Goal: Task Accomplishment & Management: Use online tool/utility

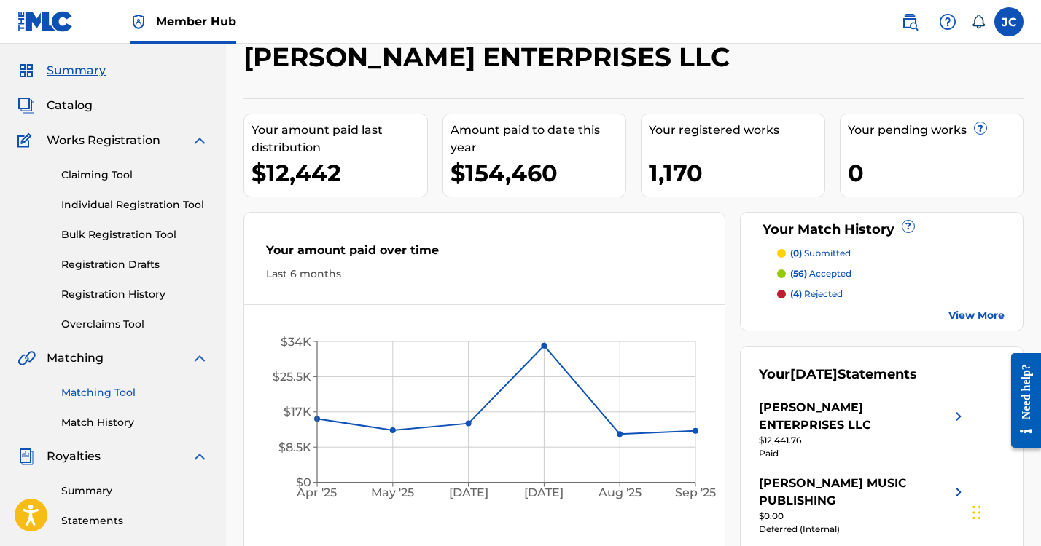
scroll to position [42, 0]
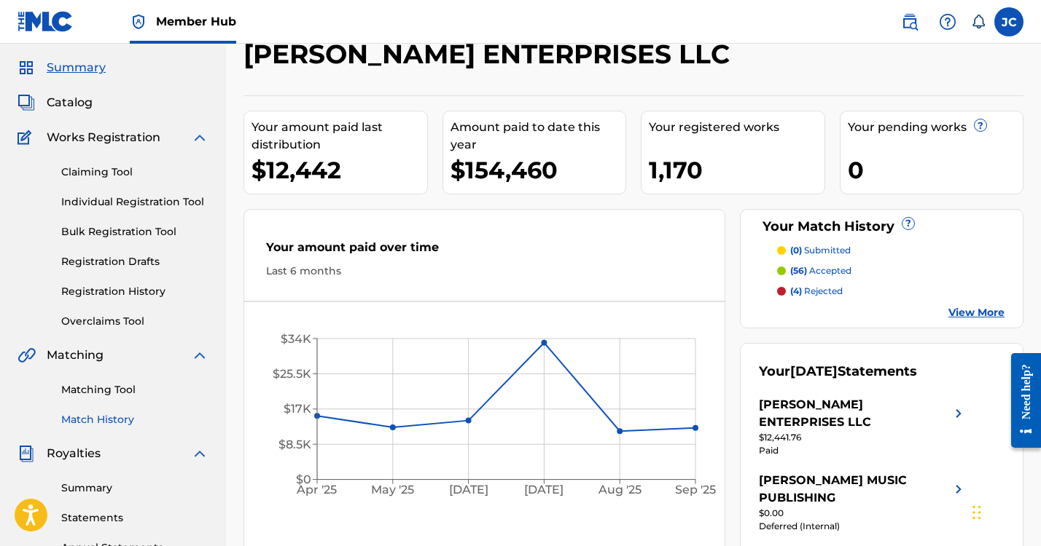
click at [122, 420] on link "Match History" at bounding box center [134, 419] width 147 height 15
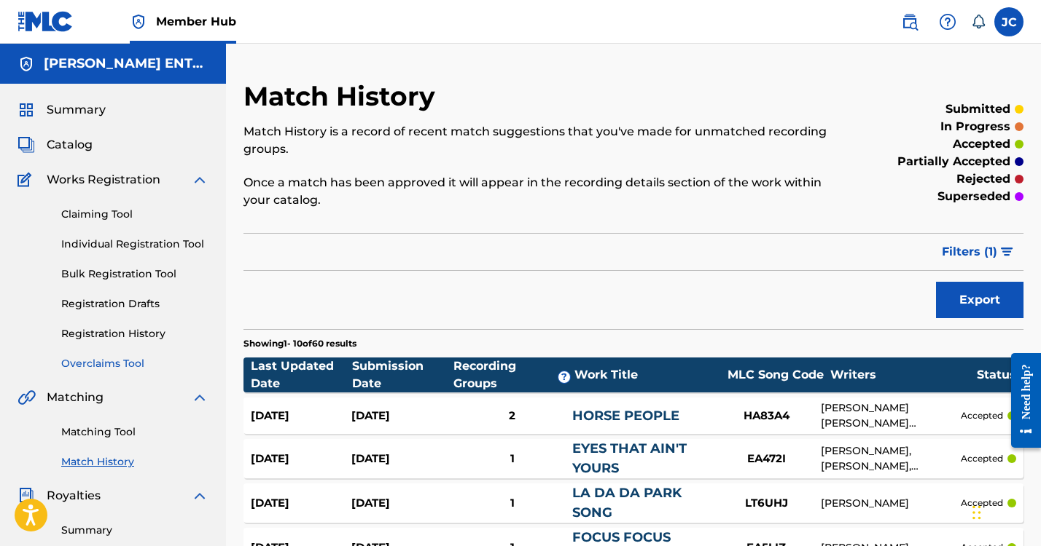
click at [97, 364] on link "Overclaims Tool" at bounding box center [134, 363] width 147 height 15
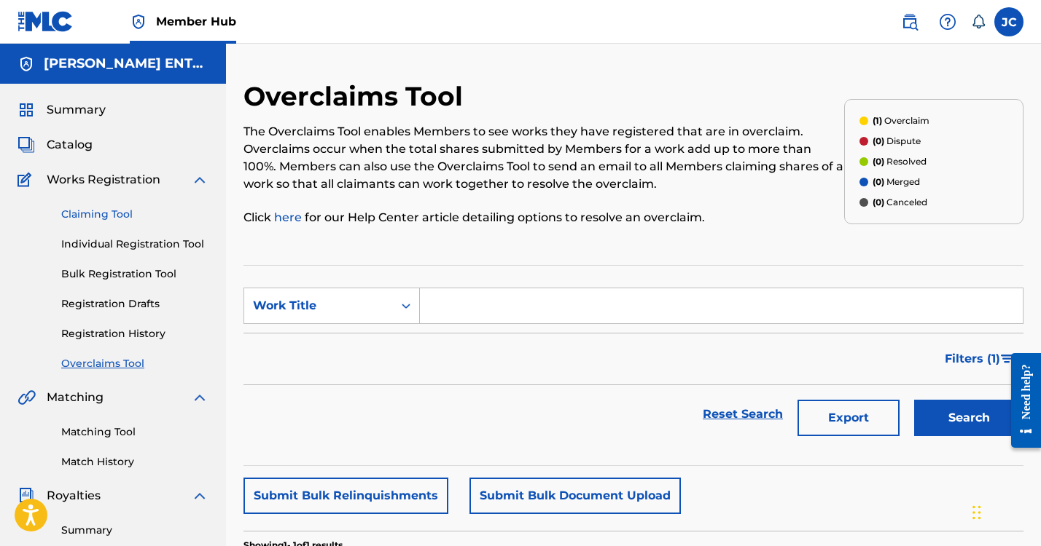
click at [104, 215] on link "Claiming Tool" at bounding box center [134, 214] width 147 height 15
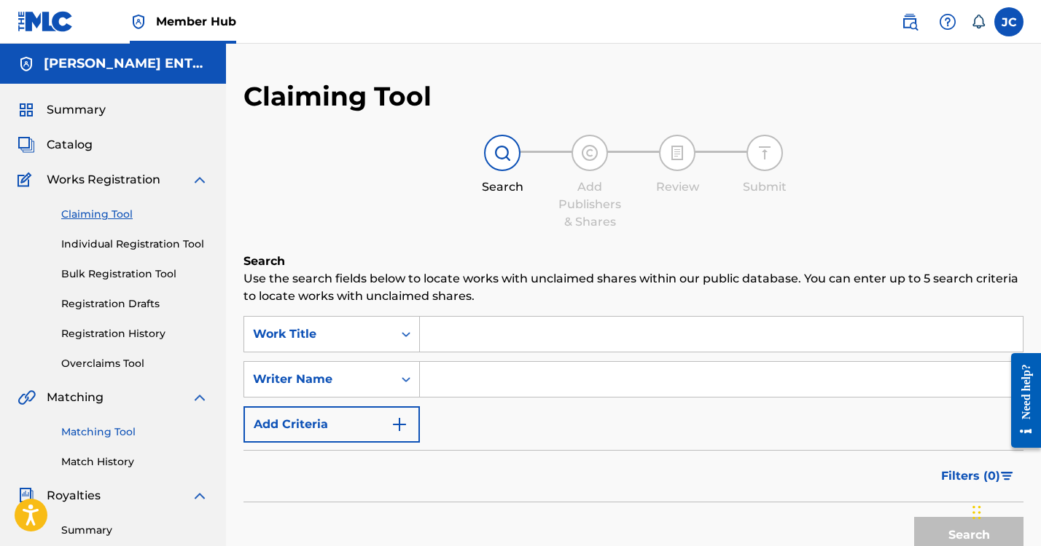
click at [106, 432] on link "Matching Tool" at bounding box center [134, 432] width 147 height 15
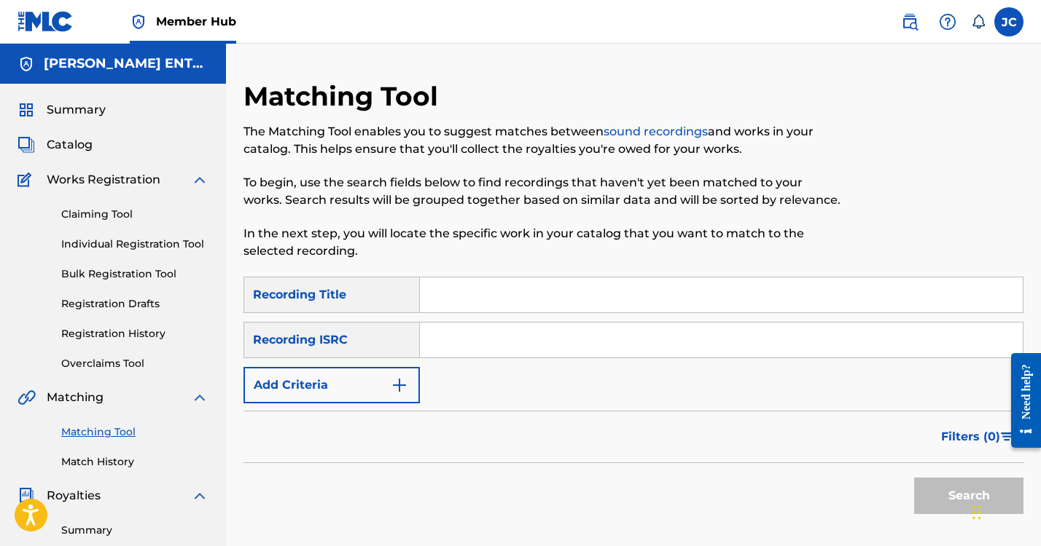
click at [434, 300] on input "Search Form" at bounding box center [721, 295] width 603 height 35
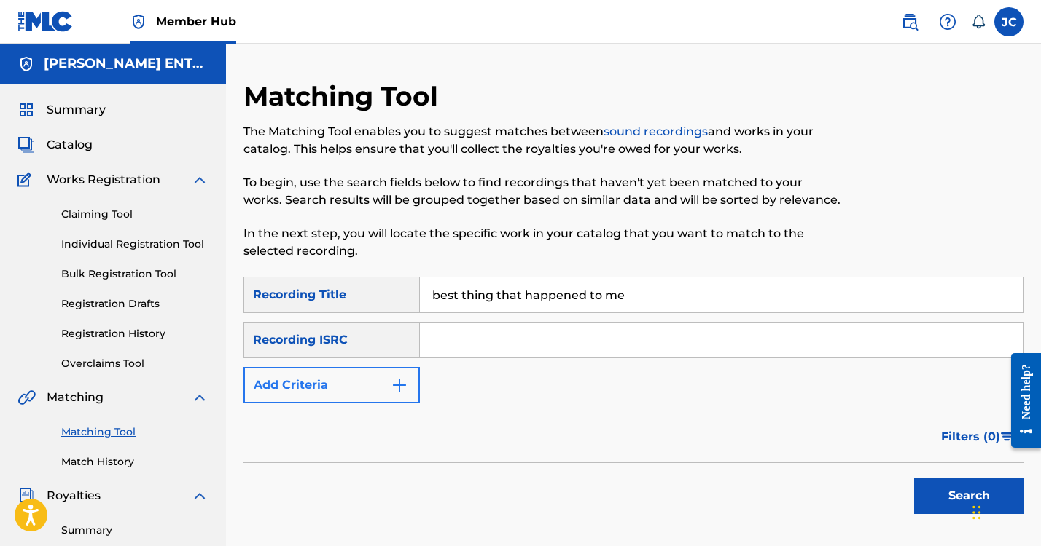
type input "best thing that happened to me"
click at [320, 393] on button "Add Criteria" at bounding box center [331, 385] width 176 height 36
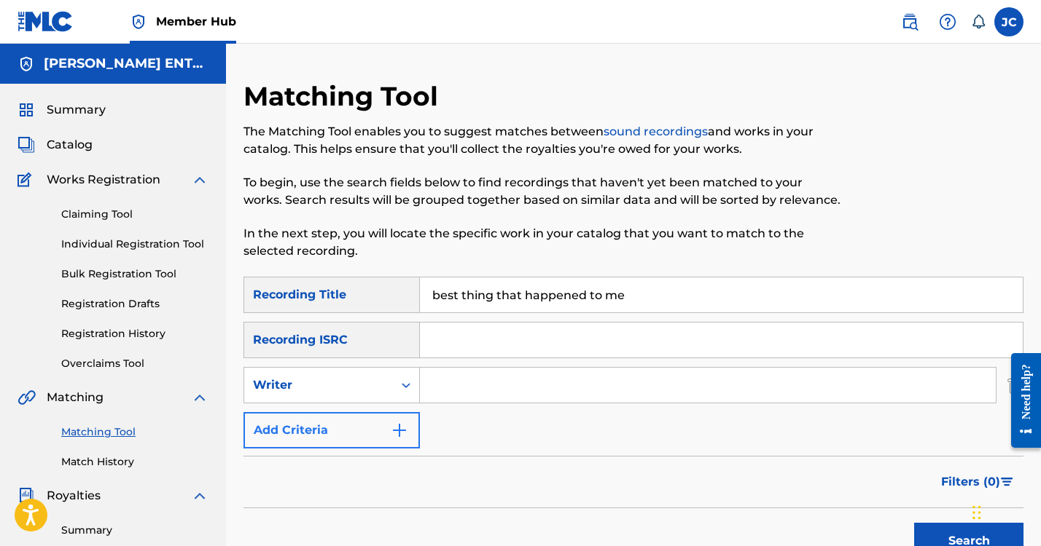
click at [385, 428] on button "Add Criteria" at bounding box center [331, 430] width 176 height 36
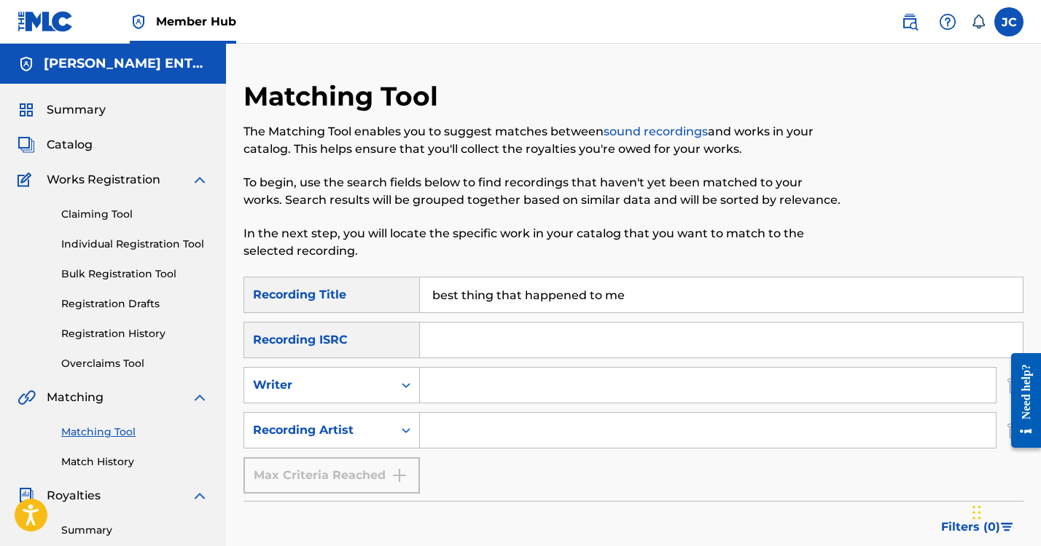
click at [446, 431] on input "Search Form" at bounding box center [708, 430] width 576 height 35
type input "mxrgan"
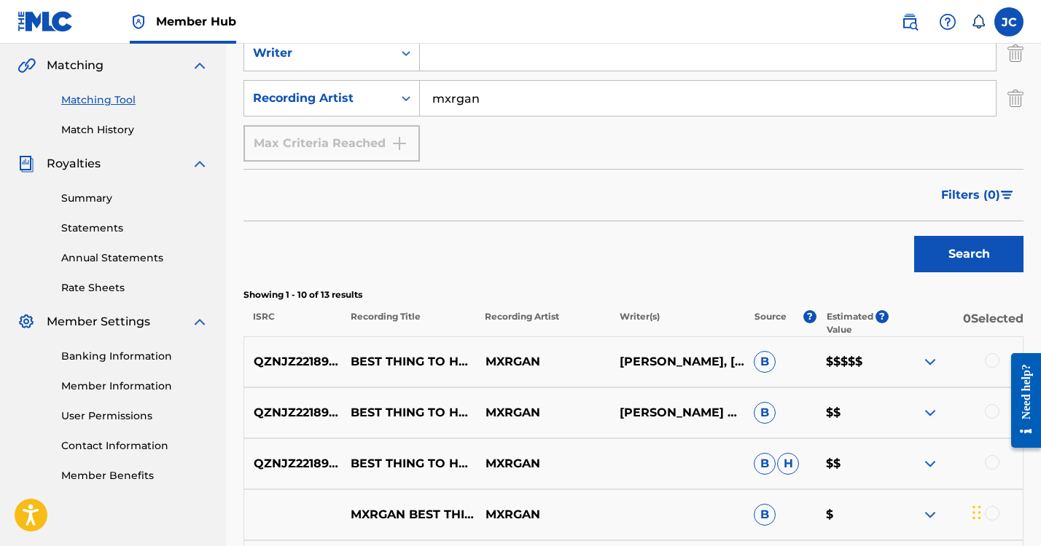
scroll to position [359, 0]
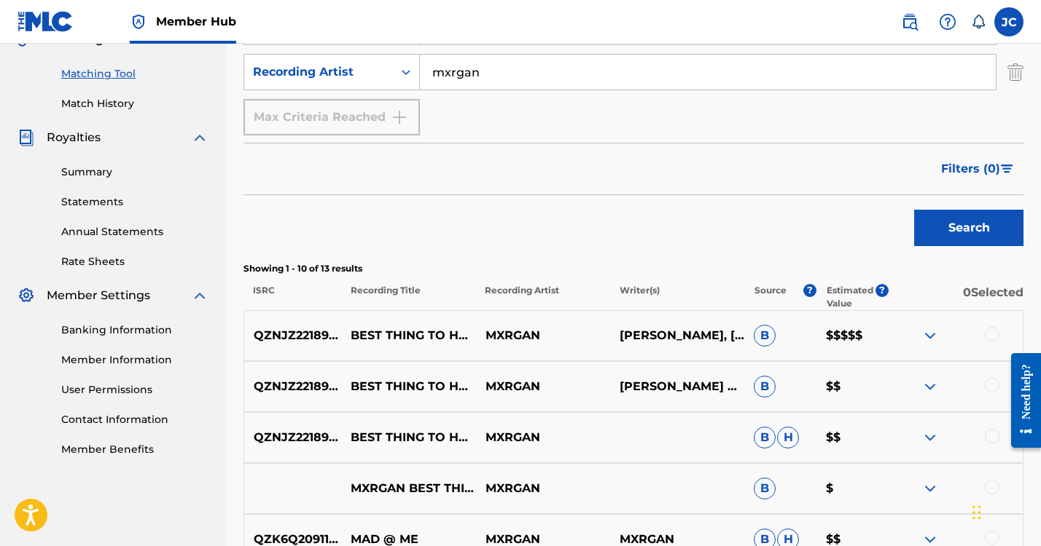
click at [721, 26] on nav "Member Hub JC [PERSON_NAME] [EMAIL_ADDRESS][DOMAIN_NAME] Notification Preferenc…" at bounding box center [520, 22] width 1041 height 44
